Goal: Information Seeking & Learning: Compare options

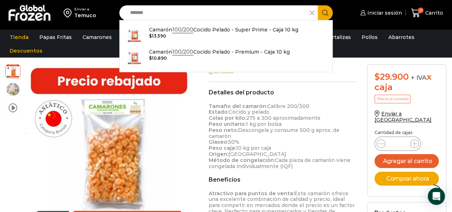
click at [208, 11] on input "*******" at bounding box center [216, 12] width 180 height 15
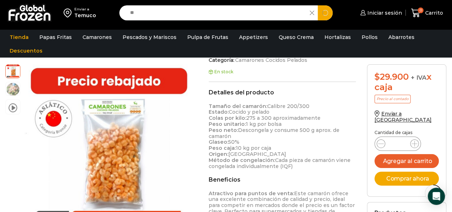
type input "*"
type input "**********"
click at [318, 5] on button "Search" at bounding box center [325, 12] width 15 height 15
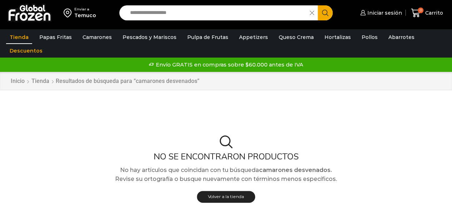
click at [193, 9] on input "**********" at bounding box center [216, 12] width 180 height 15
type input "**********"
click at [318, 5] on button "Search" at bounding box center [325, 12] width 15 height 15
click at [249, 118] on div "No se encontraron productos No hay artículos que coincidan con tu búsqueda cama…" at bounding box center [226, 171] width 452 height 135
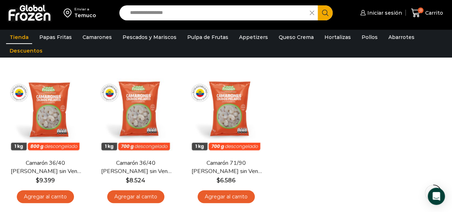
scroll to position [71, 0]
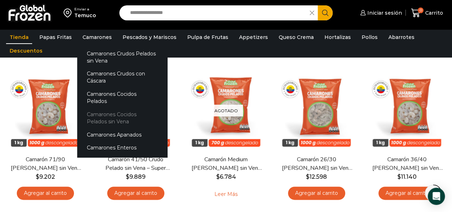
click at [129, 108] on link "Camarones Cocidos Pelados sin Vena" at bounding box center [122, 118] width 90 height 20
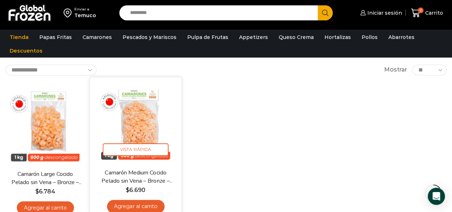
scroll to position [107, 0]
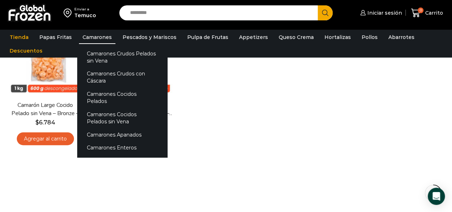
click at [87, 35] on link "Camarones" at bounding box center [97, 37] width 36 height 14
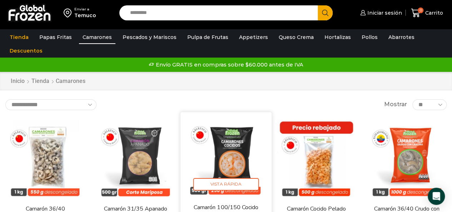
click at [214, 160] on img at bounding box center [226, 157] width 80 height 80
click at [234, 155] on img at bounding box center [226, 157] width 80 height 80
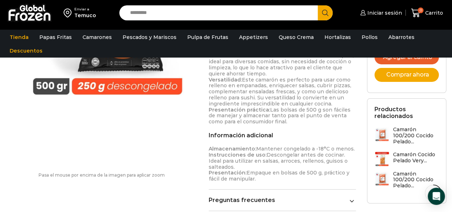
scroll to position [393, 0]
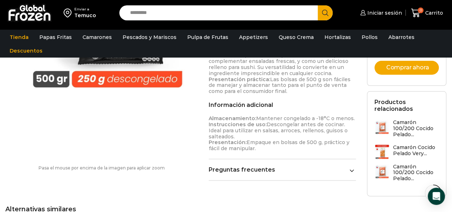
click at [257, 166] on link "Preguntas frecuentes" at bounding box center [283, 169] width 148 height 7
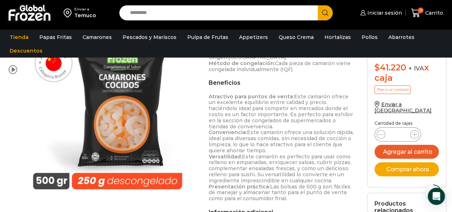
scroll to position [322, 0]
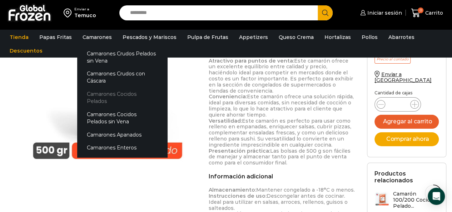
click at [135, 91] on link "Camarones Cocidos Pelados" at bounding box center [122, 98] width 90 height 20
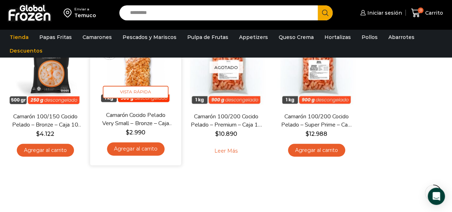
scroll to position [107, 0]
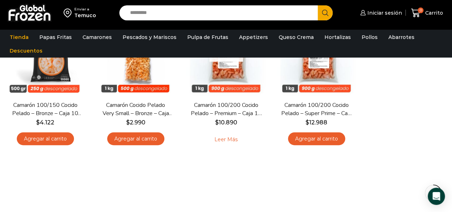
click at [161, 13] on input "Search input" at bounding box center [220, 12] width 188 height 15
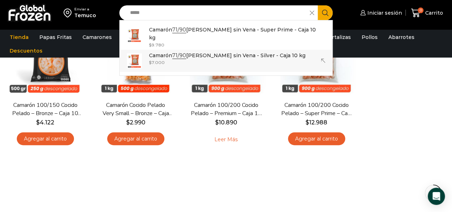
click at [201, 55] on p "Camarón 71/90 Crudo Pelado sin Vena - Silver - Caja 10 kg" at bounding box center [227, 55] width 156 height 8
type input "**********"
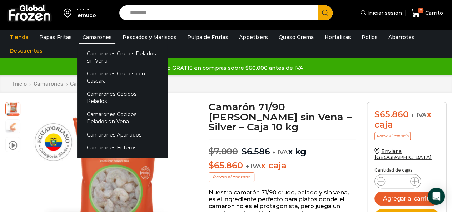
click at [88, 35] on link "Camarones" at bounding box center [97, 37] width 36 height 14
click at [118, 108] on link "Camarones Cocidos Pelados sin Vena" at bounding box center [122, 118] width 90 height 20
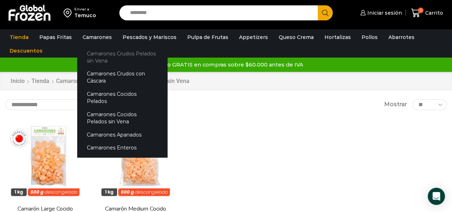
click at [121, 54] on link "Camarones Crudos Pelados sin Vena" at bounding box center [122, 57] width 90 height 20
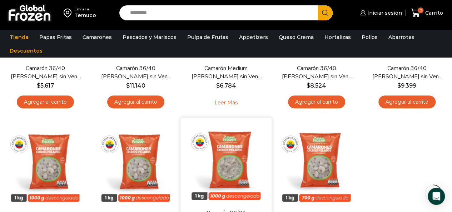
scroll to position [71, 0]
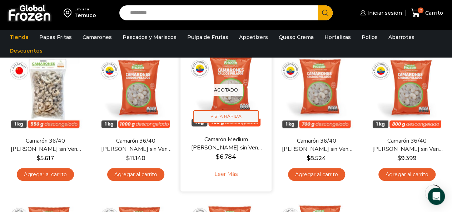
click at [243, 111] on span "Vista Rápida" at bounding box center [226, 116] width 66 height 13
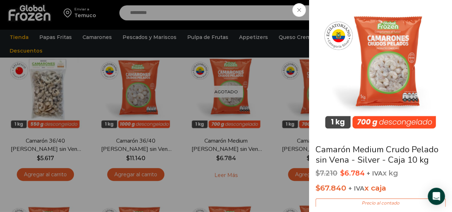
scroll to position [36, 0]
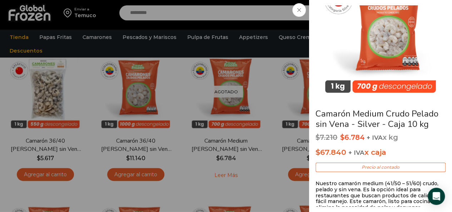
click at [299, 9] on icon at bounding box center [299, 10] width 4 height 4
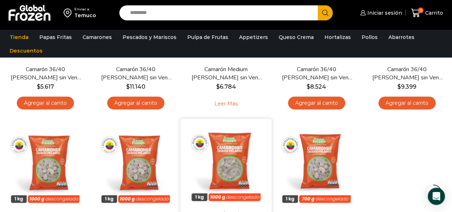
scroll to position [71, 0]
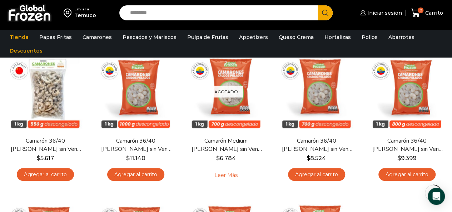
click at [152, 11] on input "Search input" at bounding box center [220, 12] width 188 height 15
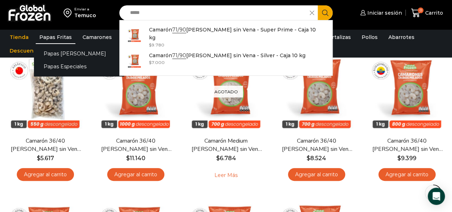
type input "*****"
click at [56, 36] on link "Papas Fritas" at bounding box center [56, 37] width 40 height 14
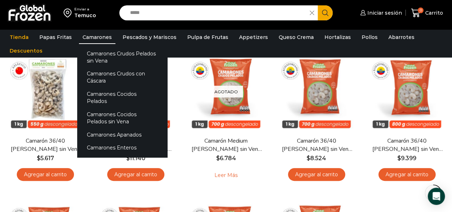
click at [89, 35] on link "Camarones" at bounding box center [97, 37] width 36 height 14
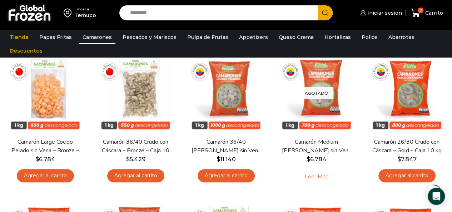
scroll to position [250, 0]
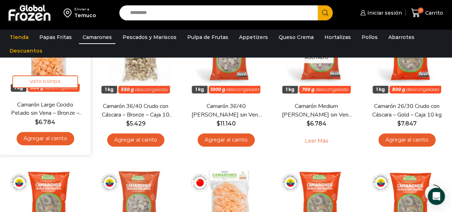
click at [42, 109] on link "Camarón Large Cocido Pelado sin Vena – Bronze – Caja 10 kg" at bounding box center [45, 109] width 72 height 17
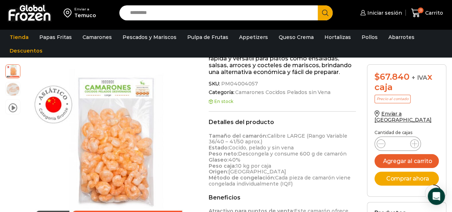
scroll to position [215, 0]
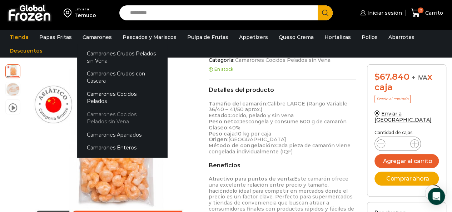
click at [108, 109] on link "Camarones Cocidos Pelados sin Vena" at bounding box center [122, 118] width 90 height 20
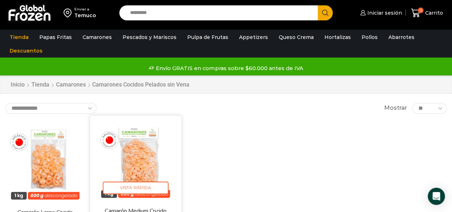
scroll to position [36, 0]
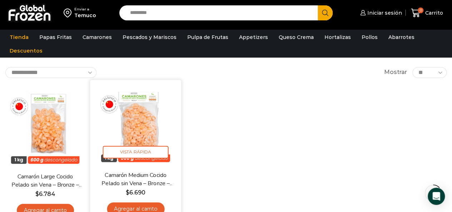
click at [143, 178] on link "Camarón Medium Cocido Pelado sin Vena – Bronze – Caja 10 kg" at bounding box center [135, 179] width 72 height 17
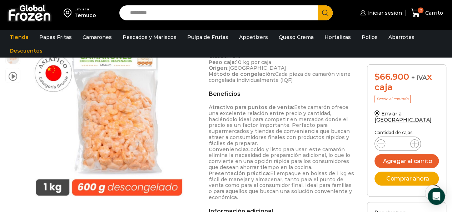
scroll to position [250, 0]
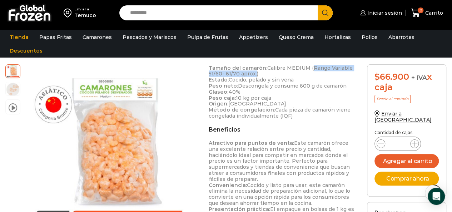
drag, startPoint x: 309, startPoint y: 68, endPoint x: 253, endPoint y: 73, distance: 56.0
click at [253, 73] on p "Tamaño del camarón: Calibre MEDIUM (Rango Variable 51/60- 61/70 aprox.) Estado:…" at bounding box center [283, 92] width 148 height 54
copy p "(Rango Variable 51/60- 61/70 aprox"
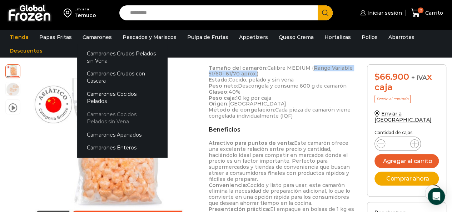
click at [95, 113] on link "Camarones Cocidos Pelados sin Vena" at bounding box center [122, 118] width 90 height 20
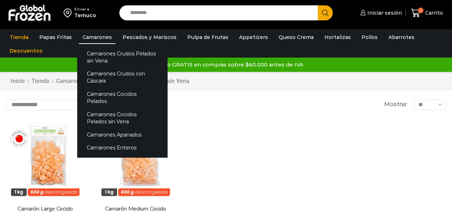
click at [90, 35] on link "Camarones" at bounding box center [97, 37] width 36 height 14
click at [99, 57] on link "Camarones Crudos Pelados sin Vena" at bounding box center [122, 57] width 90 height 20
click at [99, 58] on link "Camarones Crudos Pelados sin Vena" at bounding box center [122, 57] width 90 height 20
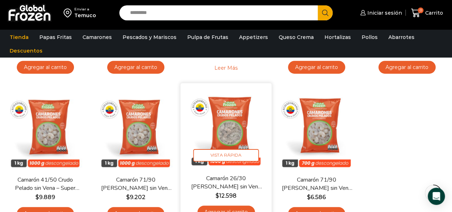
scroll to position [214, 0]
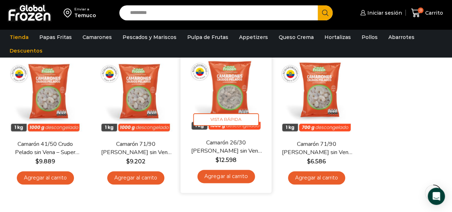
click at [230, 151] on link "Camarón 26/30 [PERSON_NAME] sin Vena – Super Prime – Caja 10 kg" at bounding box center [226, 146] width 72 height 17
